Goal: Information Seeking & Learning: Learn about a topic

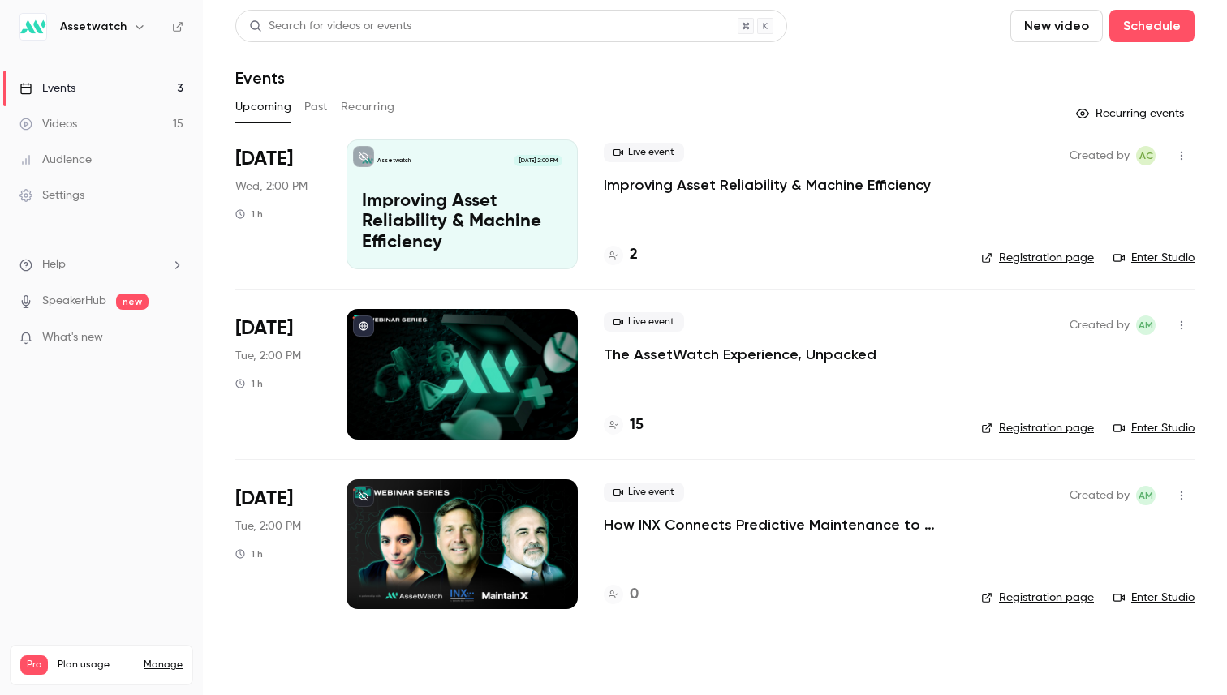
click at [91, 131] on link "Videos 15" at bounding box center [101, 124] width 203 height 36
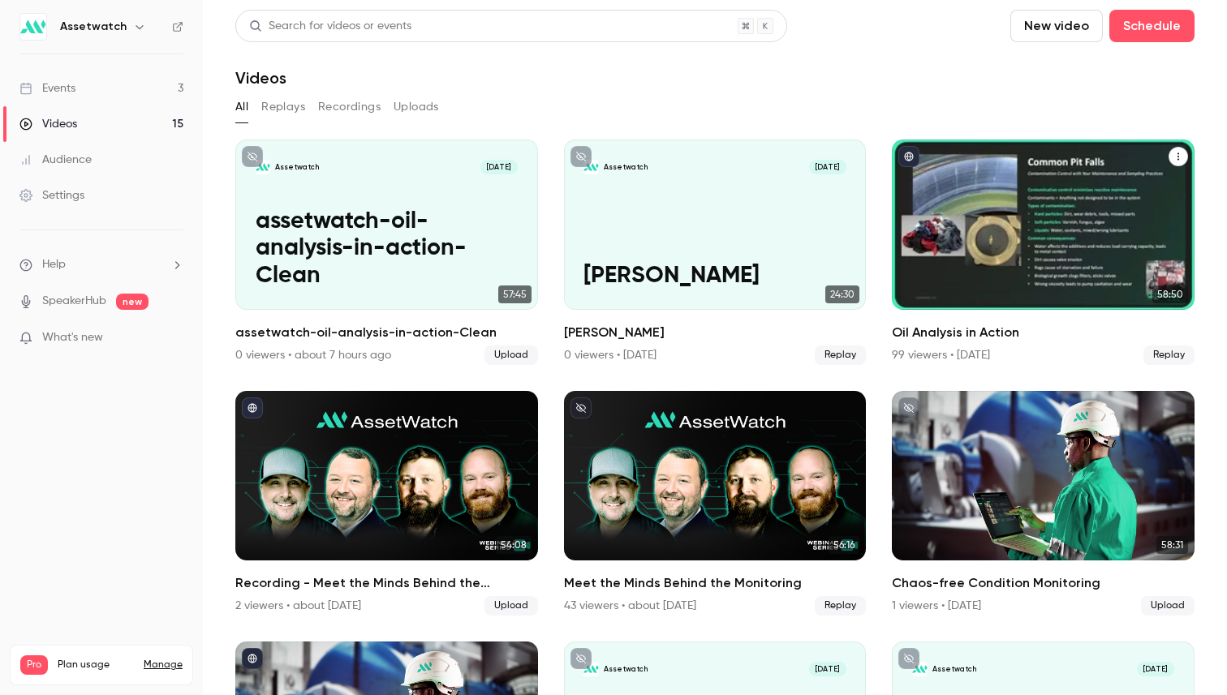
click at [1051, 252] on div "Oil Analysis in Action" at bounding box center [1043, 225] width 303 height 170
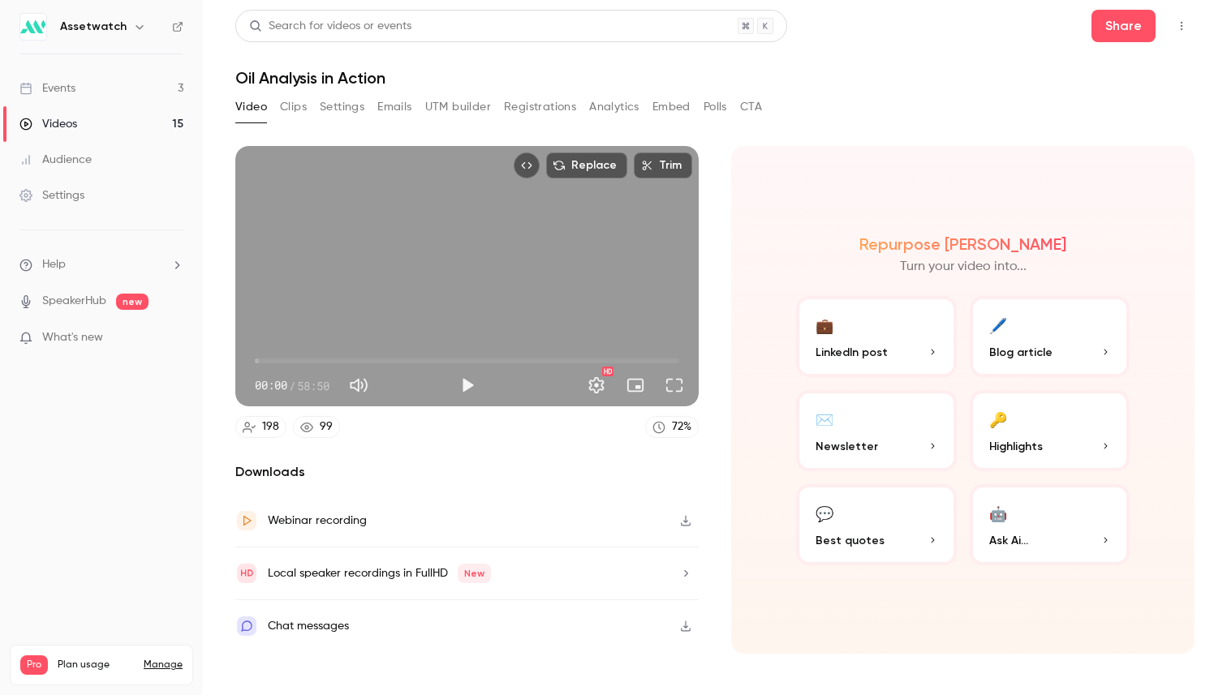
click at [548, 105] on button "Registrations" at bounding box center [540, 107] width 72 height 26
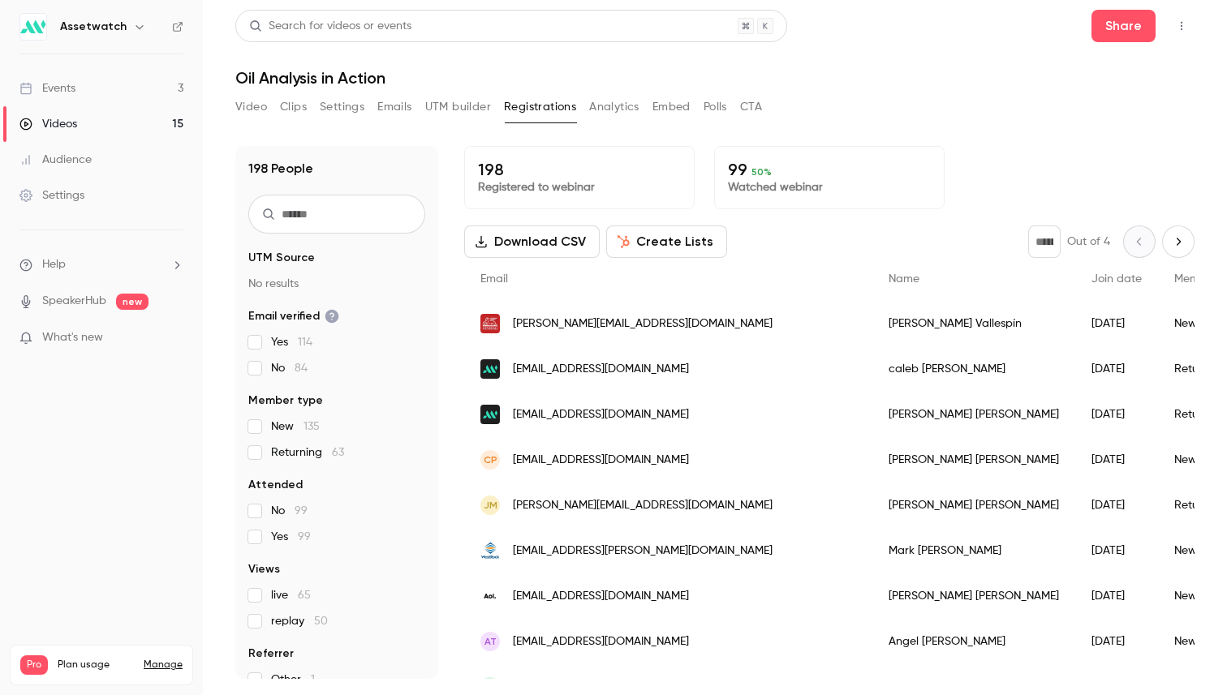
click at [606, 110] on button "Analytics" at bounding box center [614, 107] width 50 height 26
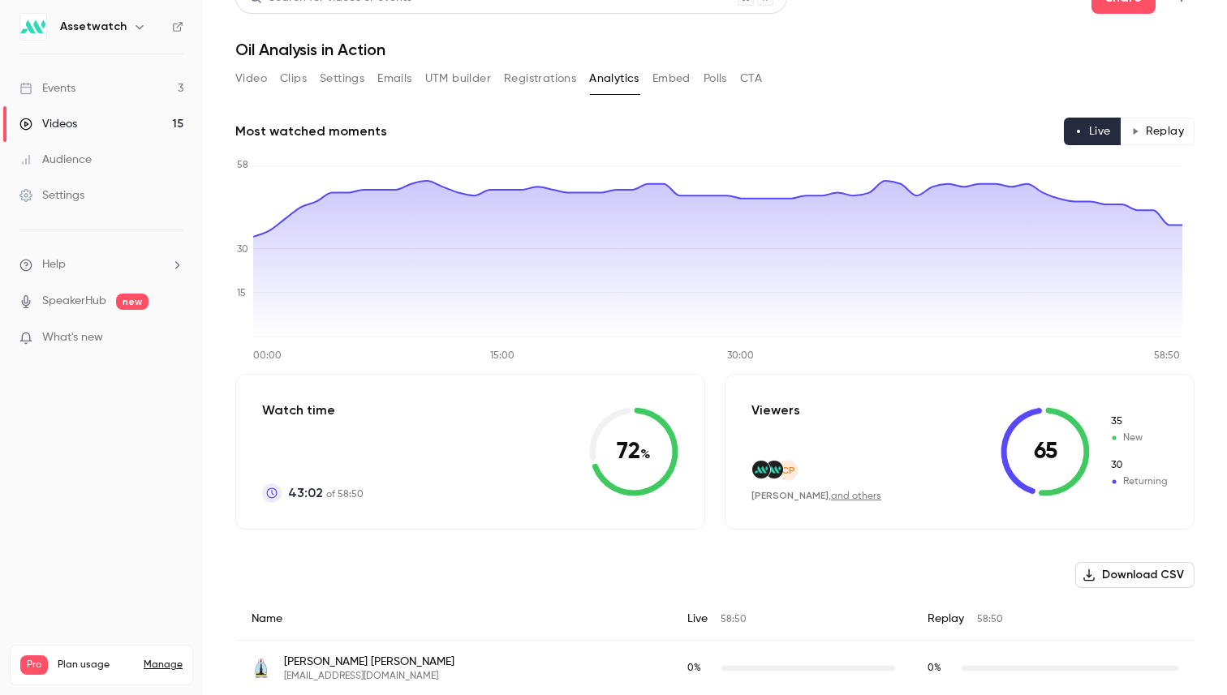
scroll to position [32, 0]
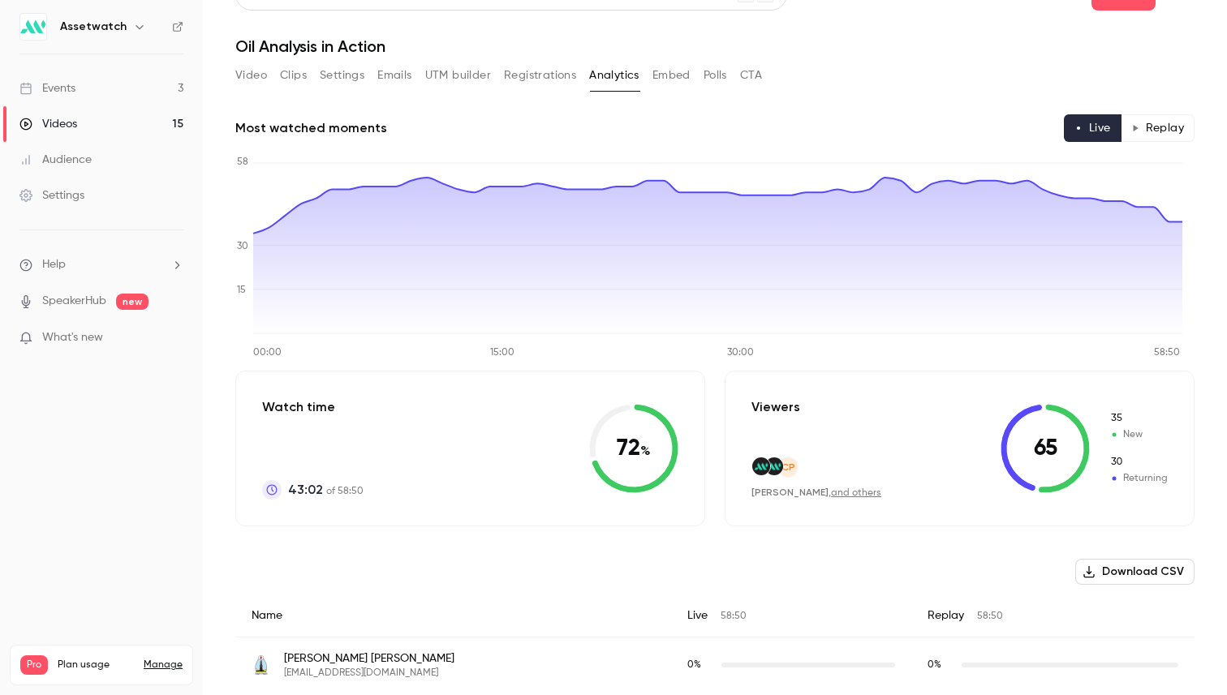
click at [1137, 121] on button "Replay" at bounding box center [1158, 128] width 74 height 28
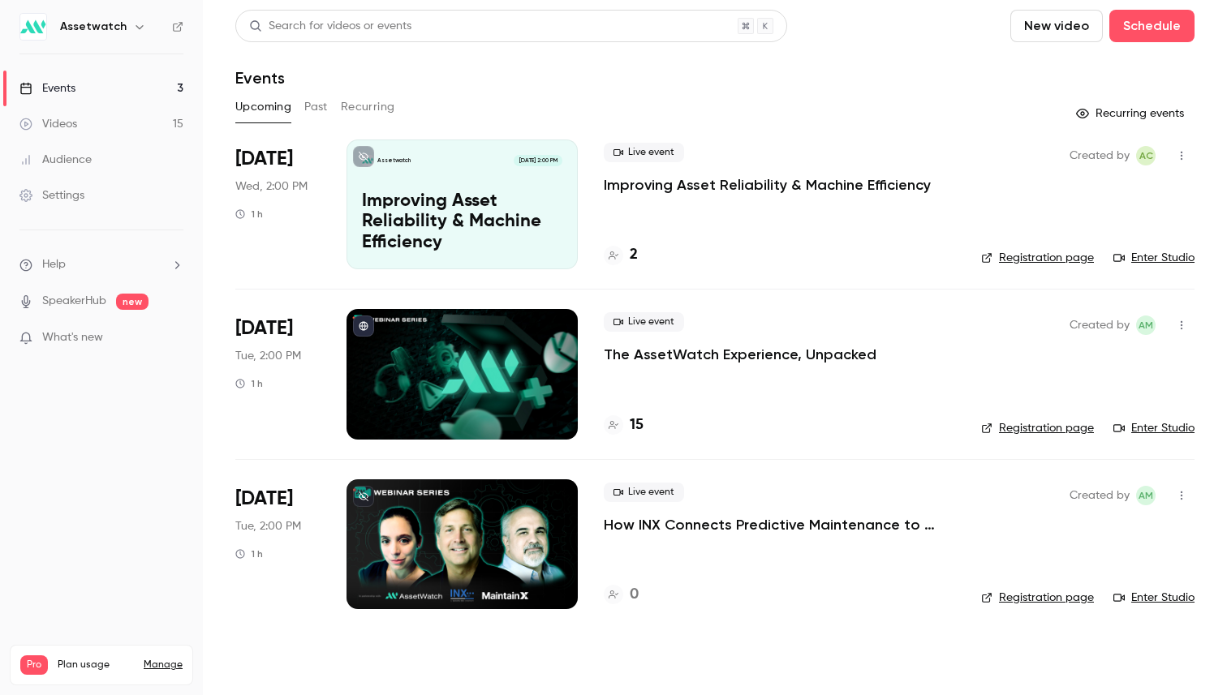
click at [125, 115] on link "Videos 15" at bounding box center [101, 124] width 203 height 36
